Goal: Task Accomplishment & Management: Manage account settings

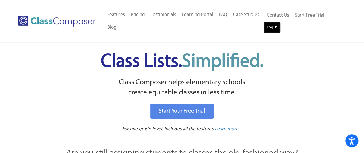
click at [273, 27] on link "Log In" at bounding box center [272, 28] width 16 height 12
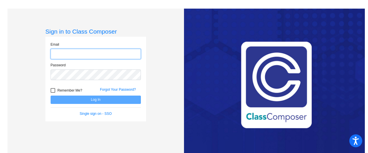
type input "[EMAIL_ADDRESS][DOMAIN_NAME]"
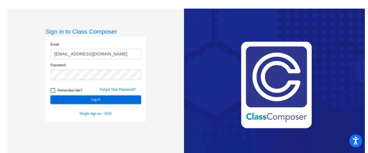
click at [115, 99] on button "Log In" at bounding box center [96, 100] width 90 height 8
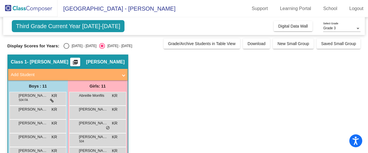
click at [67, 45] on div "Select an option" at bounding box center [67, 46] width 6 height 6
click at [66, 49] on input "[DATE] - [DATE]" at bounding box center [66, 49] width 0 height 0
radio input "true"
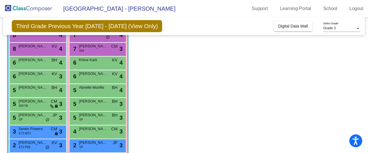
scroll to position [63, 0]
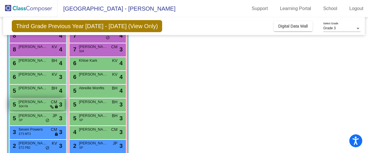
click at [28, 106] on div "5 [PERSON_NAME] [PERSON_NAME] 504 FA CM lock do_not_disturb_alt 3" at bounding box center [37, 105] width 55 height 12
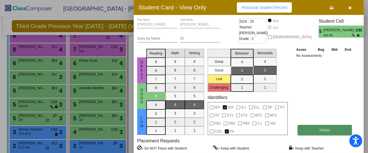
click at [305, 130] on button "Notes" at bounding box center [325, 130] width 54 height 10
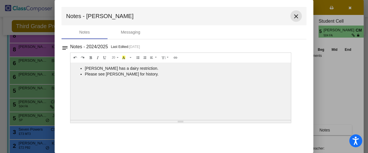
click at [297, 15] on mat-icon "close" at bounding box center [296, 16] width 7 height 7
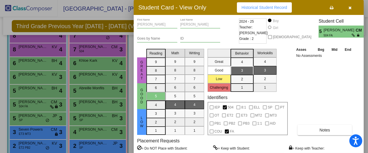
click at [104, 52] on div at bounding box center [184, 76] width 368 height 153
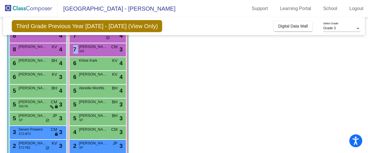
click at [104, 52] on div "7 Dakota [PERSON_NAME] 504 CM lock do_not_disturb_alt 3" at bounding box center [97, 49] width 55 height 12
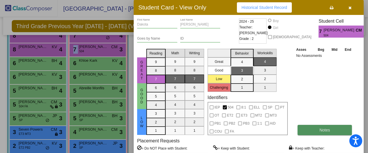
click at [319, 126] on button "Notes" at bounding box center [325, 130] width 54 height 10
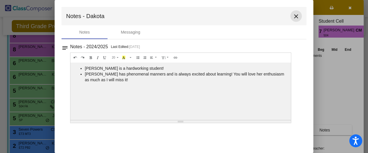
click at [296, 16] on mat-icon "close" at bounding box center [296, 16] width 7 height 7
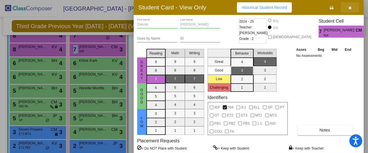
click at [350, 6] on icon "button" at bounding box center [349, 8] width 3 height 4
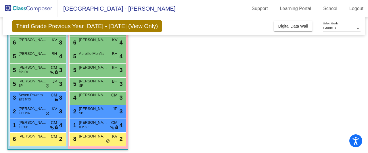
scroll to position [99, 0]
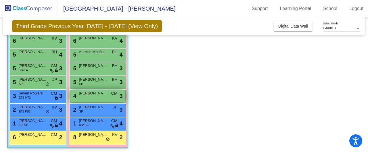
click at [102, 93] on span "[PERSON_NAME]" at bounding box center [93, 94] width 29 height 6
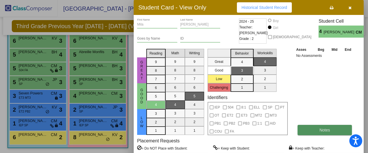
click at [313, 130] on button "Notes" at bounding box center [325, 130] width 54 height 10
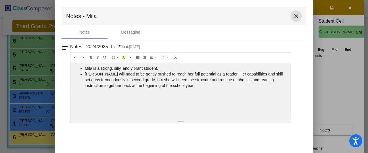
click at [296, 16] on mat-icon "close" at bounding box center [296, 16] width 7 height 7
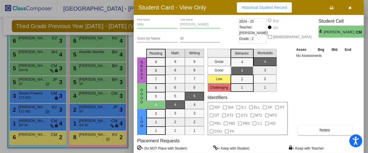
click at [351, 5] on span "button" at bounding box center [349, 7] width 3 height 5
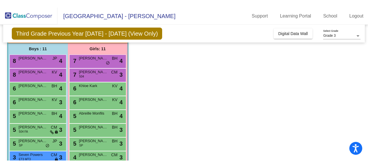
scroll to position [45, 0]
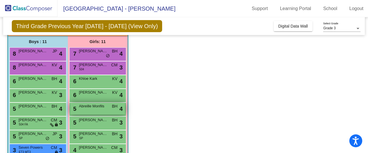
click at [114, 109] on span "BH" at bounding box center [114, 107] width 5 height 6
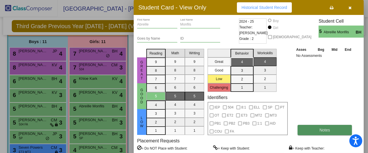
click at [308, 129] on button "Notes" at bounding box center [325, 130] width 54 height 10
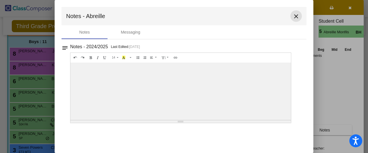
click at [296, 18] on mat-icon "close" at bounding box center [296, 16] width 7 height 7
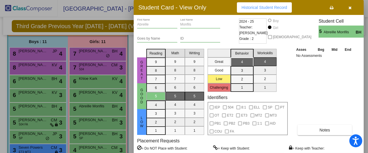
click at [99, 119] on div at bounding box center [184, 76] width 368 height 153
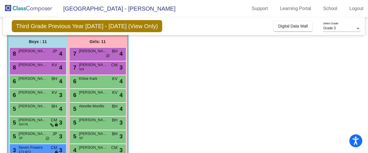
click at [99, 119] on span "[PERSON_NAME]" at bounding box center [93, 120] width 29 height 6
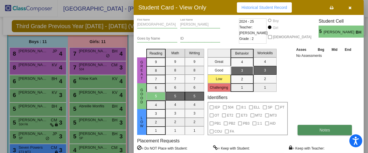
click at [326, 129] on span "Notes" at bounding box center [324, 130] width 11 height 5
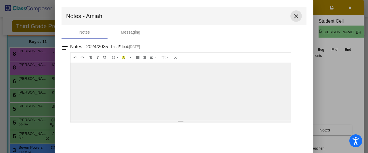
click at [297, 16] on mat-icon "close" at bounding box center [296, 16] width 7 height 7
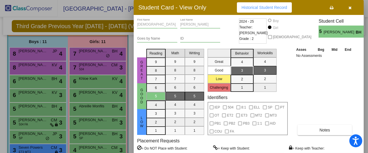
click at [350, 9] on icon "button" at bounding box center [349, 8] width 3 height 4
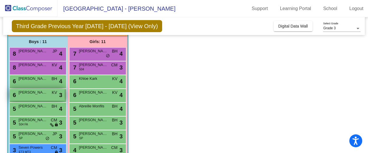
click at [52, 94] on span "KV" at bounding box center [54, 93] width 5 height 6
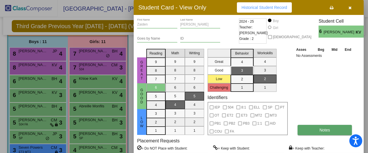
click at [321, 127] on button "Notes" at bounding box center [325, 130] width 54 height 10
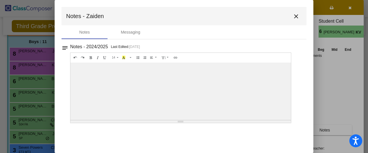
click at [296, 15] on mat-icon "close" at bounding box center [296, 16] width 7 height 7
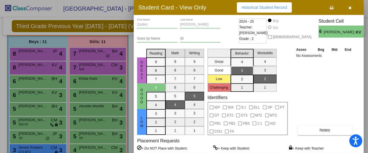
click at [54, 66] on div at bounding box center [184, 76] width 368 height 153
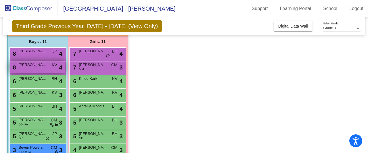
click at [55, 66] on span "KV" at bounding box center [54, 65] width 5 height 6
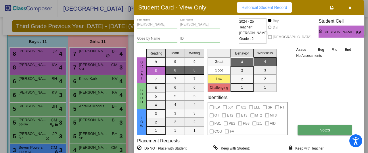
click at [306, 128] on button "Notes" at bounding box center [325, 130] width 54 height 10
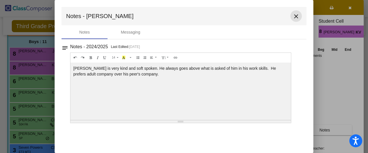
click at [296, 17] on mat-icon "close" at bounding box center [296, 16] width 7 height 7
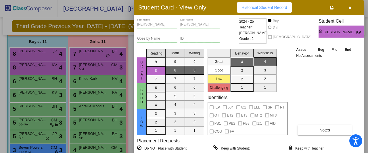
click at [54, 148] on div at bounding box center [184, 76] width 368 height 153
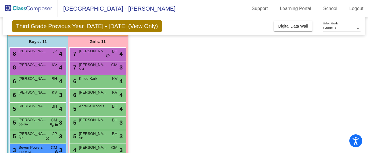
click at [54, 148] on span "CM" at bounding box center [54, 148] width 6 height 6
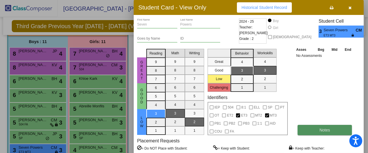
click at [311, 127] on button "Notes" at bounding box center [325, 130] width 54 height 10
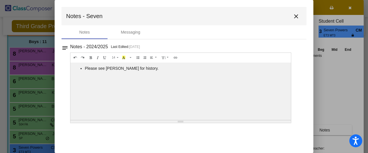
click at [296, 16] on mat-icon "close" at bounding box center [296, 16] width 7 height 7
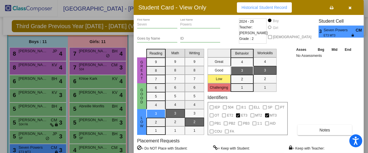
click at [99, 134] on div at bounding box center [184, 76] width 368 height 153
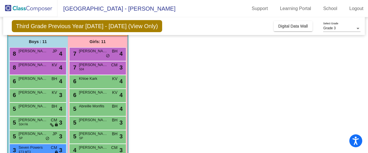
click at [99, 134] on span "[PERSON_NAME]" at bounding box center [93, 134] width 29 height 6
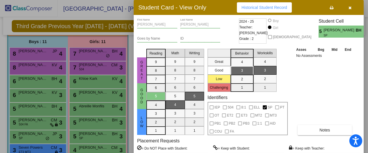
click at [130, 60] on div at bounding box center [184, 76] width 368 height 153
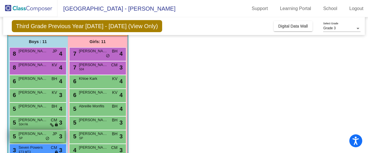
click at [37, 132] on span "[PERSON_NAME]" at bounding box center [33, 134] width 29 height 6
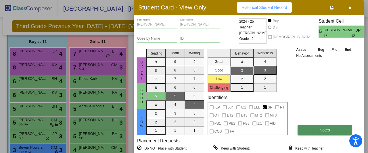
click at [313, 127] on button "Notes" at bounding box center [325, 130] width 54 height 10
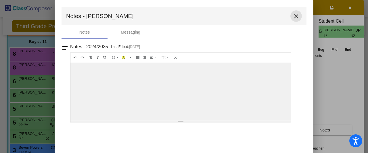
click at [295, 17] on mat-icon "close" at bounding box center [296, 16] width 7 height 7
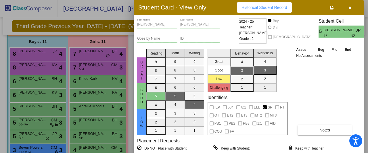
click at [298, 71] on div "Asses Beg Mid End No Assessments Notes" at bounding box center [325, 91] width 60 height 89
click at [48, 108] on div at bounding box center [184, 76] width 368 height 153
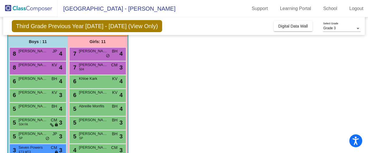
click at [48, 108] on div "5 [PERSON_NAME] [PERSON_NAME] lock do_not_disturb_alt 4" at bounding box center [37, 109] width 55 height 12
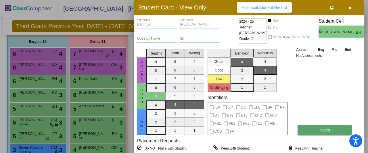
click at [312, 129] on button "Notes" at bounding box center [325, 130] width 54 height 10
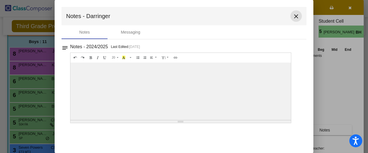
click at [296, 16] on mat-icon "close" at bounding box center [296, 16] width 7 height 7
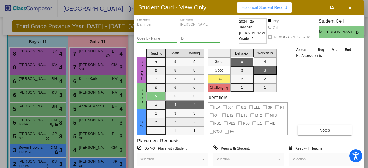
drag, startPoint x: 367, startPoint y: 50, endPoint x: 365, endPoint y: 26, distance: 24.2
click at [365, 26] on div at bounding box center [184, 84] width 368 height 168
